Goal: Information Seeking & Learning: Check status

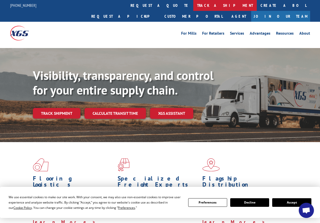
click at [193, 3] on link "track a shipment" at bounding box center [225, 5] width 64 height 11
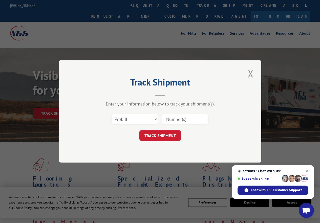
paste input "01524406"
type input "01524406"
click at [171, 137] on button "TRACK SHIPMENT" at bounding box center [161, 136] width 42 height 11
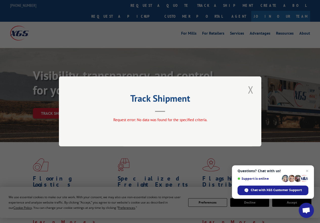
click at [251, 90] on button "Close modal" at bounding box center [251, 90] width 9 height 14
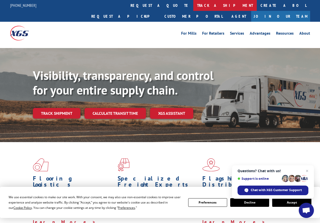
click at [193, 3] on link "track a shipment" at bounding box center [225, 5] width 64 height 11
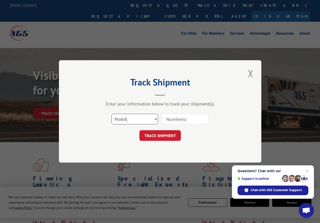
click at [156, 117] on select "Select category... Probill BOL PO" at bounding box center [135, 119] width 47 height 11
select select "po"
click at [112, 114] on select "Select category... Probill BOL PO" at bounding box center [135, 119] width 47 height 11
paste input "01524406"
type input "01524406"
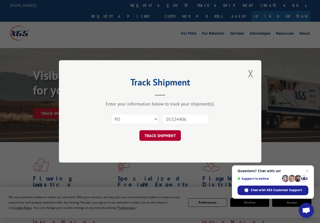
click at [166, 135] on button "TRACK SHIPMENT" at bounding box center [161, 136] width 42 height 11
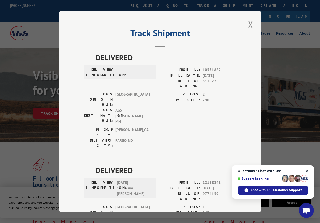
click at [308, 171] on span "Open chat" at bounding box center [307, 171] width 6 height 6
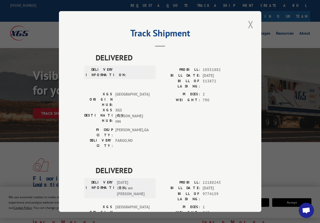
click at [250, 21] on button "Close modal" at bounding box center [251, 24] width 9 height 14
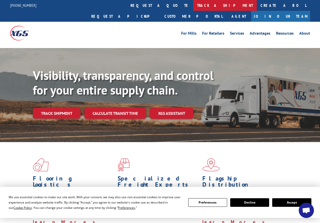
click at [193, 4] on link "track a shipment" at bounding box center [225, 5] width 64 height 11
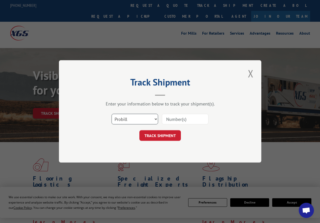
click at [150, 115] on select "Select category... Probill BOL PO" at bounding box center [135, 119] width 47 height 11
select select "bol"
click at [112, 114] on select "Select category... Probill BOL PO" at bounding box center [135, 119] width 47 height 11
paste input "01524406"
type input "01524406"
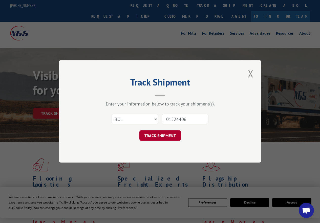
click at [165, 136] on button "TRACK SHIPMENT" at bounding box center [161, 136] width 42 height 11
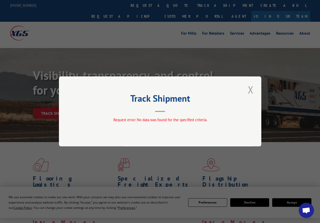
click at [251, 88] on button "Close modal" at bounding box center [251, 90] width 9 height 14
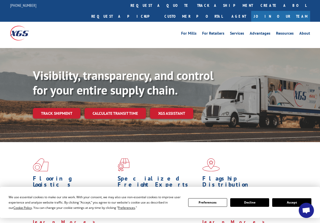
click at [193, 4] on link "track a shipment" at bounding box center [225, 5] width 64 height 11
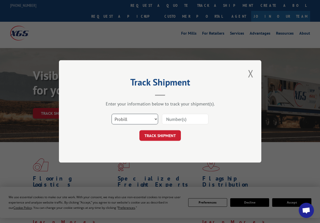
click at [146, 117] on select "Select category... Probill BOL PO" at bounding box center [135, 119] width 47 height 11
click at [112, 114] on select "Select category... Probill BOL PO" at bounding box center [135, 119] width 47 height 11
click at [127, 121] on select "Select category... Probill BOL PO" at bounding box center [135, 119] width 47 height 11
select select "po"
click at [112, 114] on select "Select category... Probill BOL PO" at bounding box center [135, 119] width 47 height 11
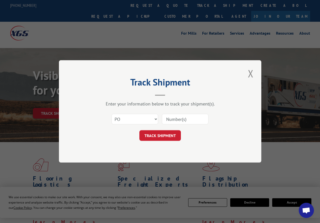
paste input "01524406"
type input "01524406"
click at [169, 134] on button "TRACK SHIPMENT" at bounding box center [161, 136] width 42 height 11
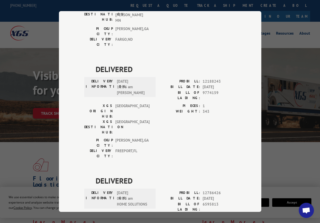
scroll to position [105, 0]
